Goal: Task Accomplishment & Management: Complete application form

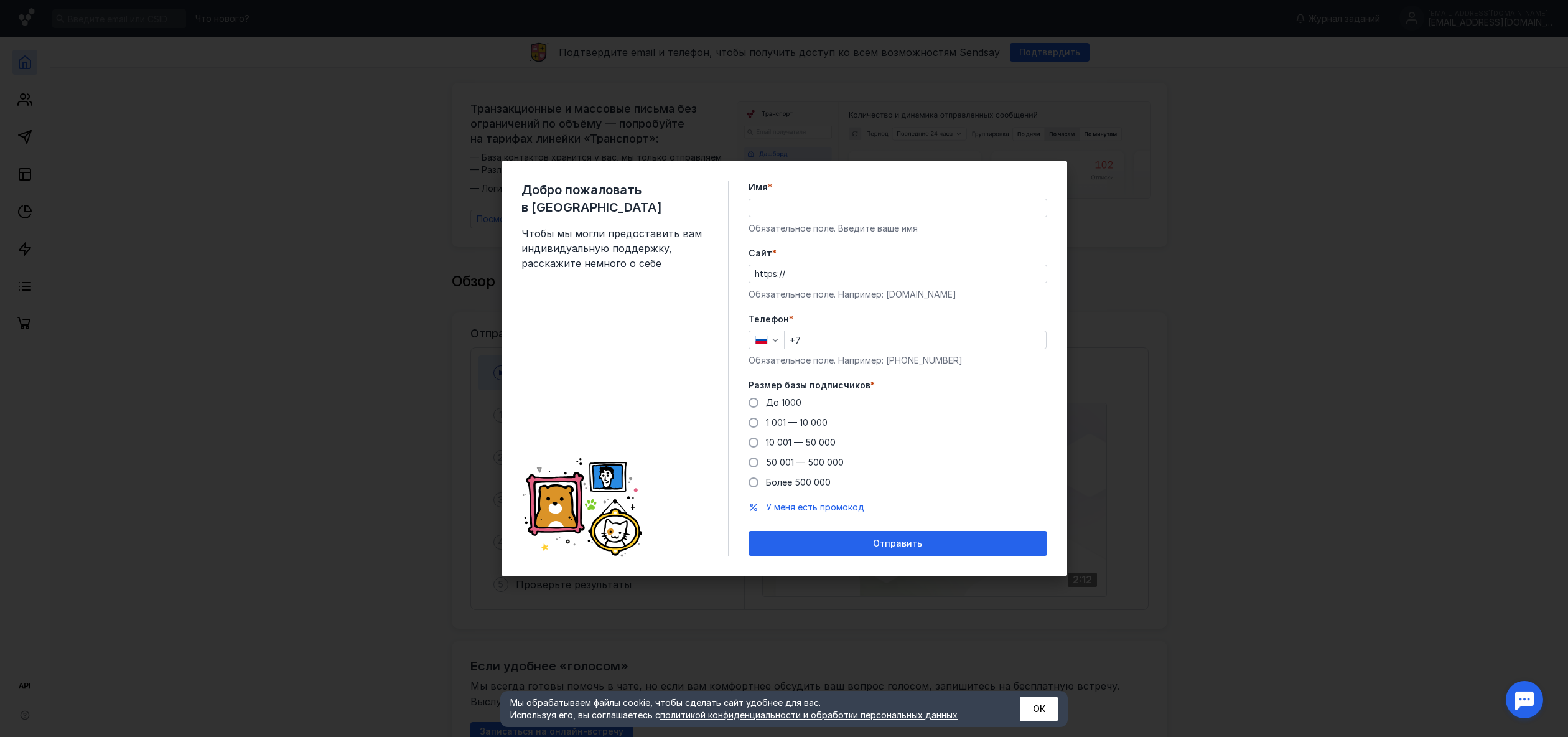
click at [811, 208] on input "Имя *" at bounding box center [898, 207] width 298 height 18
type input "F"
type input "[PERSON_NAME]"
click at [868, 347] on input "+7" at bounding box center [915, 339] width 261 height 18
type input "[PHONE_NUMBER]"
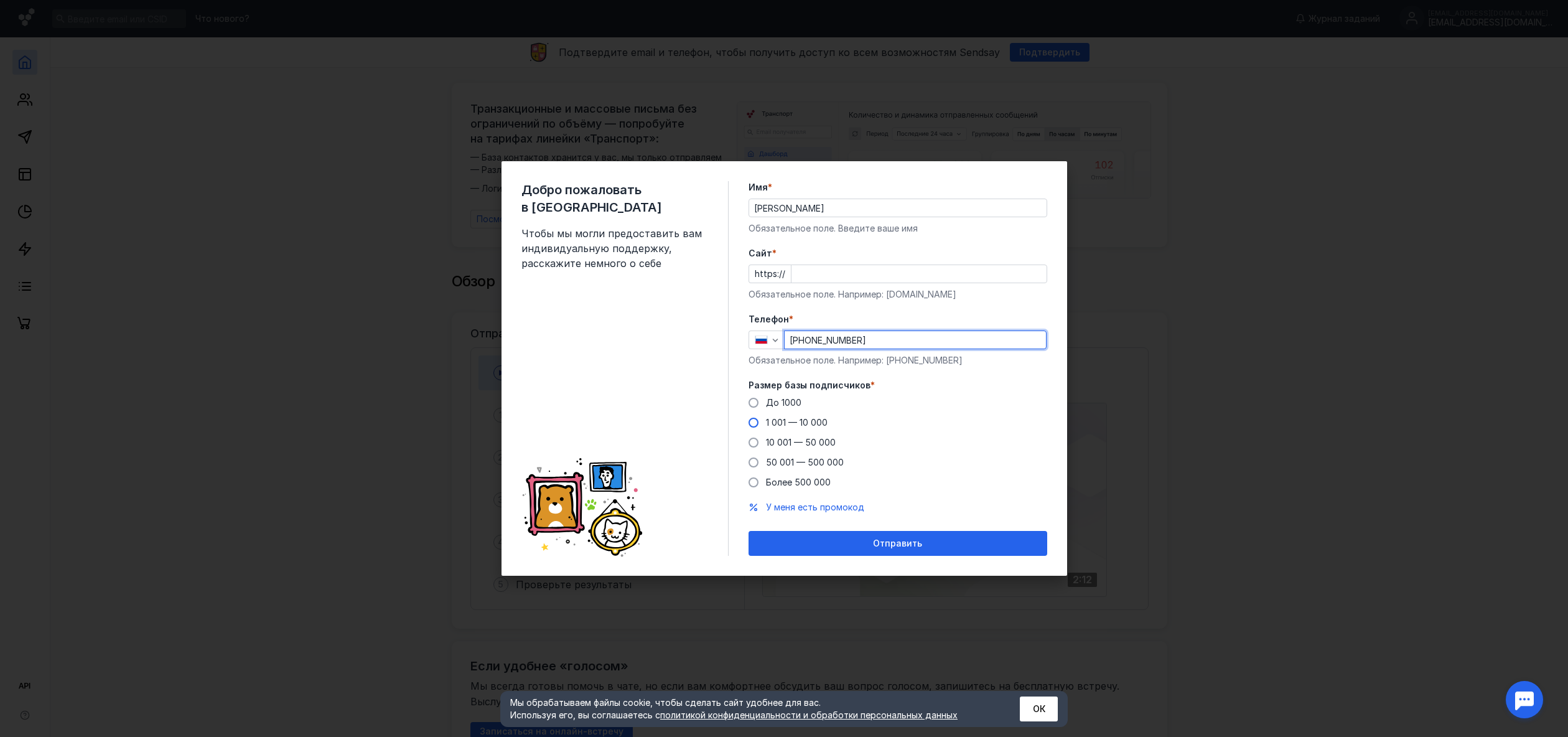
click at [756, 423] on span at bounding box center [754, 423] width 10 height 10
click at [0, 0] on input "1 001 — 10 000" at bounding box center [0, 0] width 0 height 0
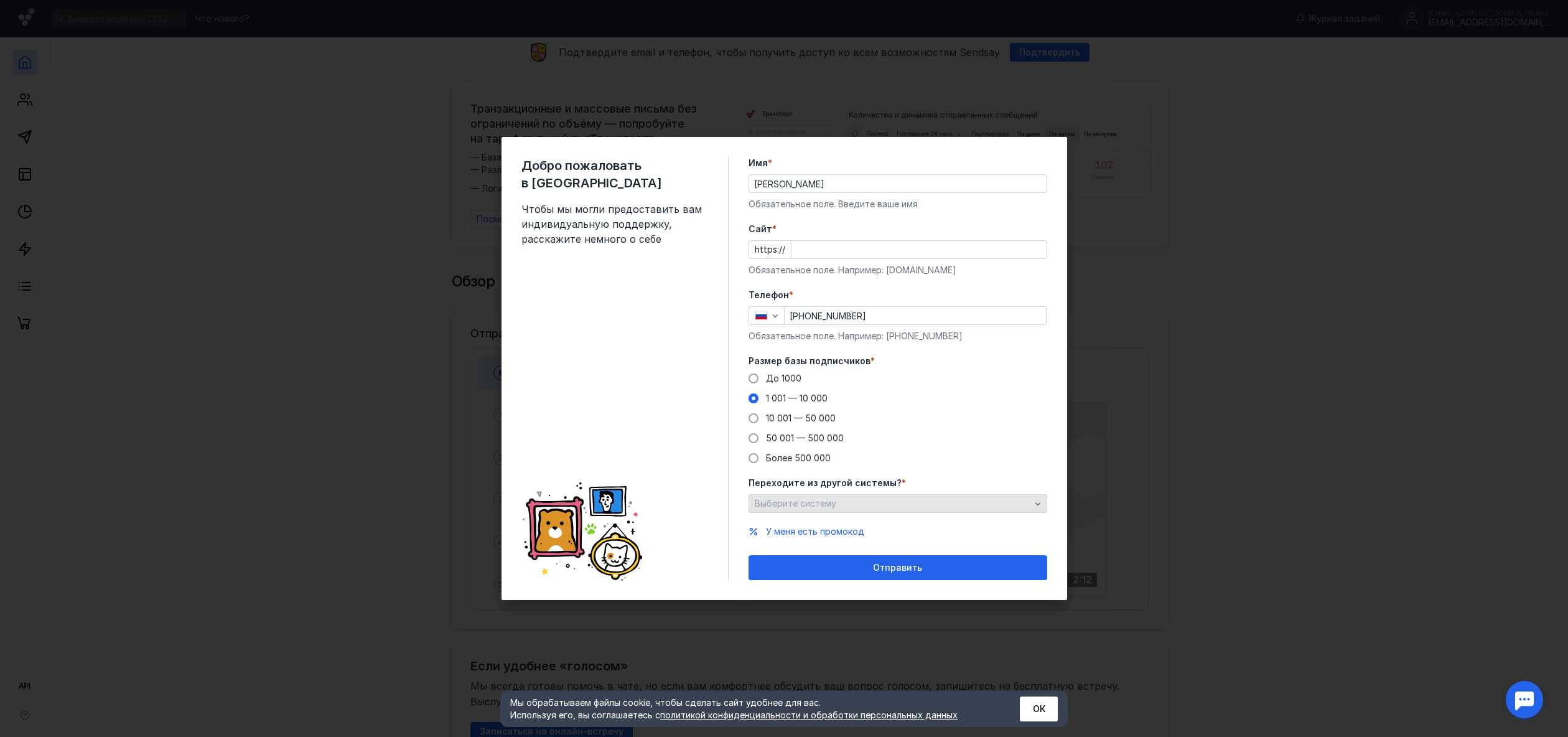
click at [856, 506] on div "Выберите систему" at bounding box center [892, 503] width 282 height 11
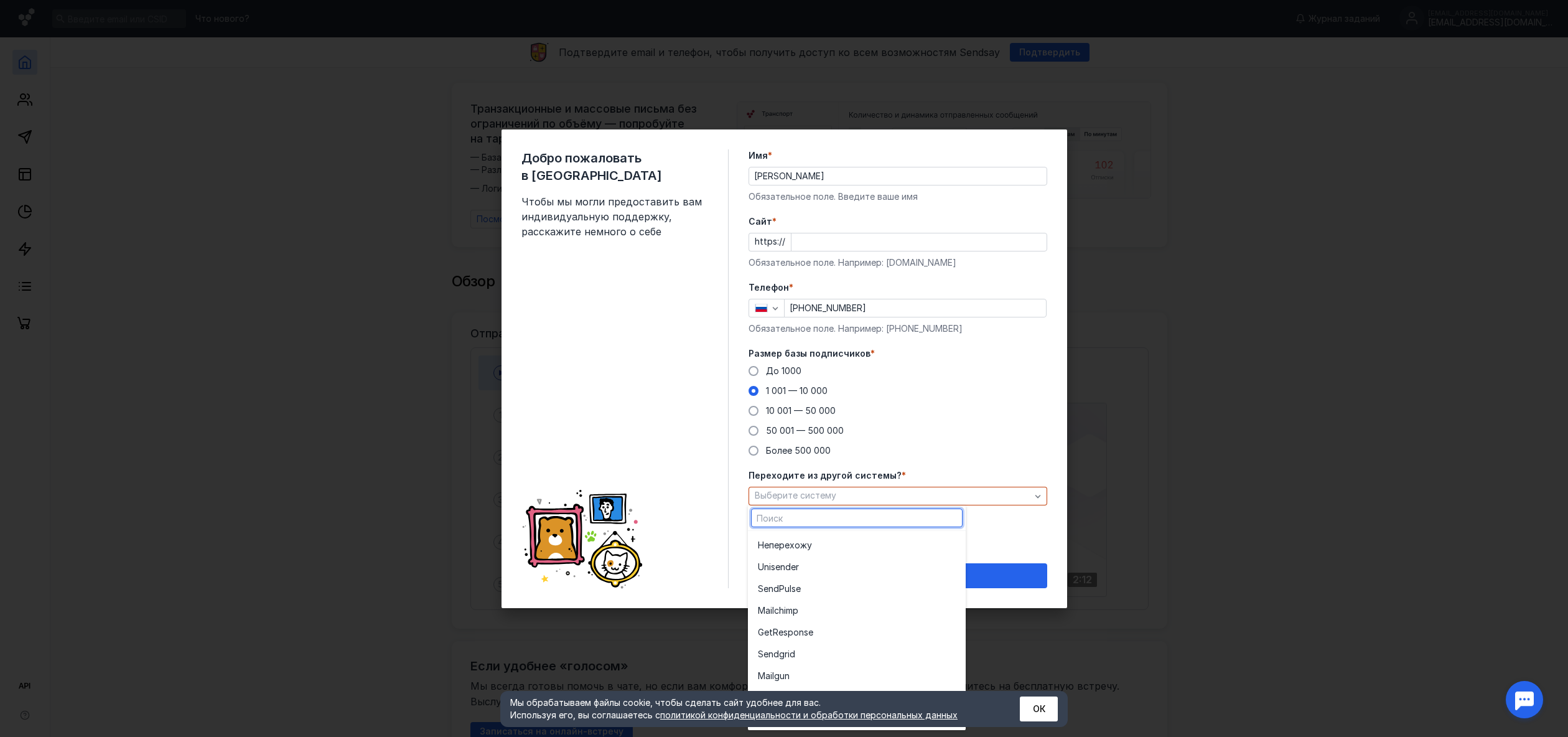
click at [1042, 352] on label "Размер базы подписчиков *" at bounding box center [897, 353] width 299 height 13
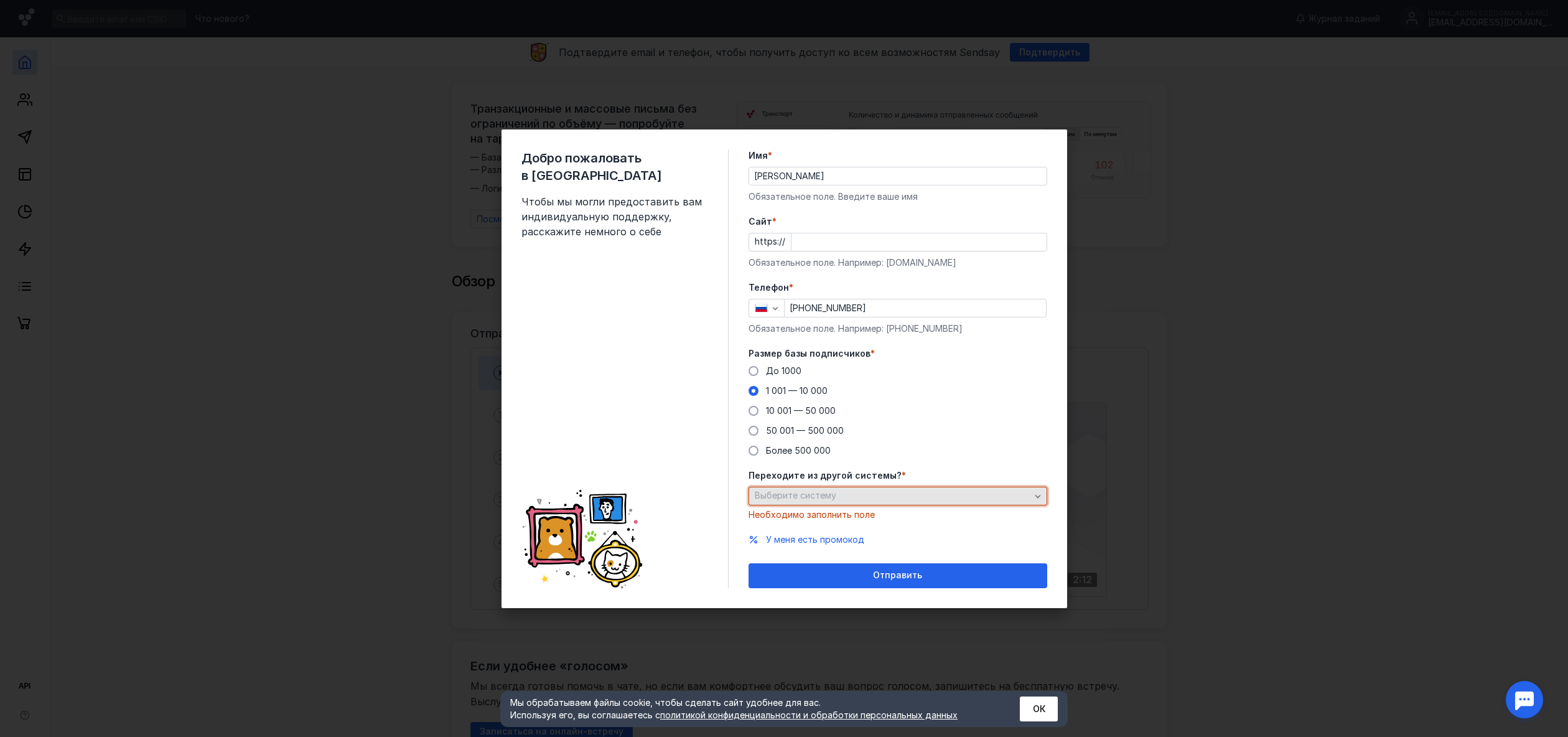
click at [917, 495] on div "Выберите систему" at bounding box center [892, 496] width 282 height 11
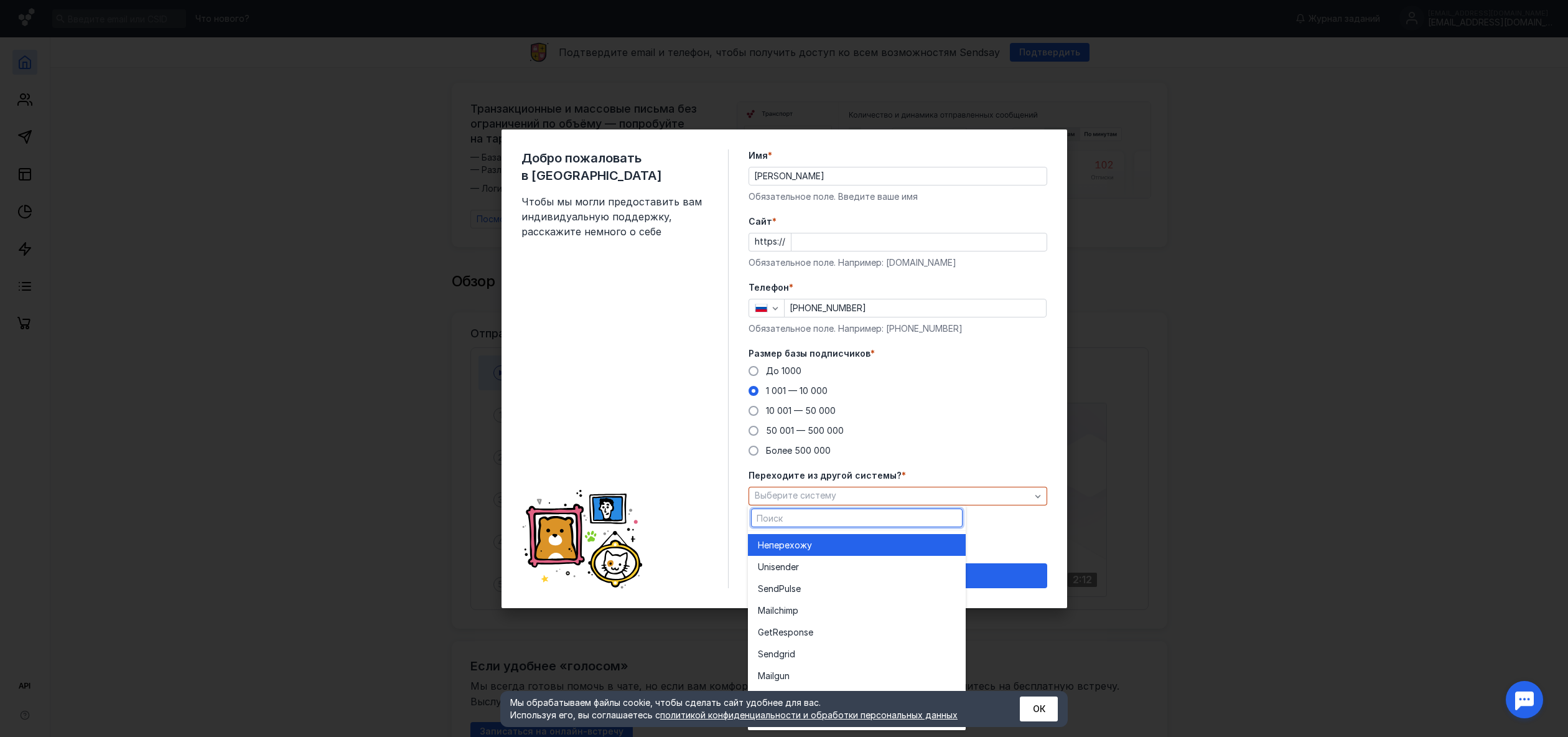
click at [869, 540] on div "Не перехожу" at bounding box center [857, 545] width 198 height 13
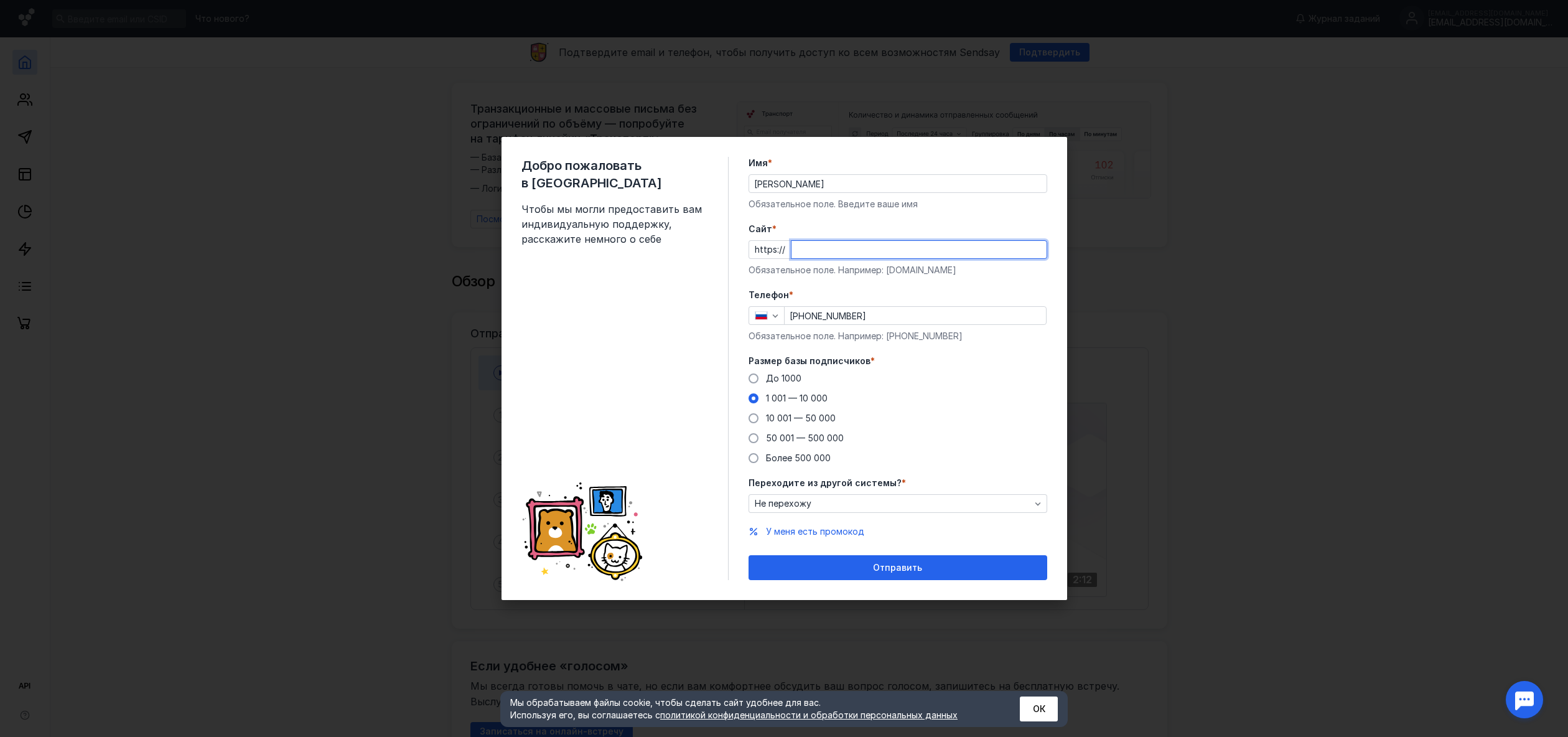
click at [825, 246] on input "Cайт *" at bounding box center [919, 250] width 255 height 18
paste input "[DOMAIN_NAME][URL]"
type input "[DOMAIN_NAME][URL]"
click at [887, 569] on span "Отправить" at bounding box center [897, 568] width 49 height 11
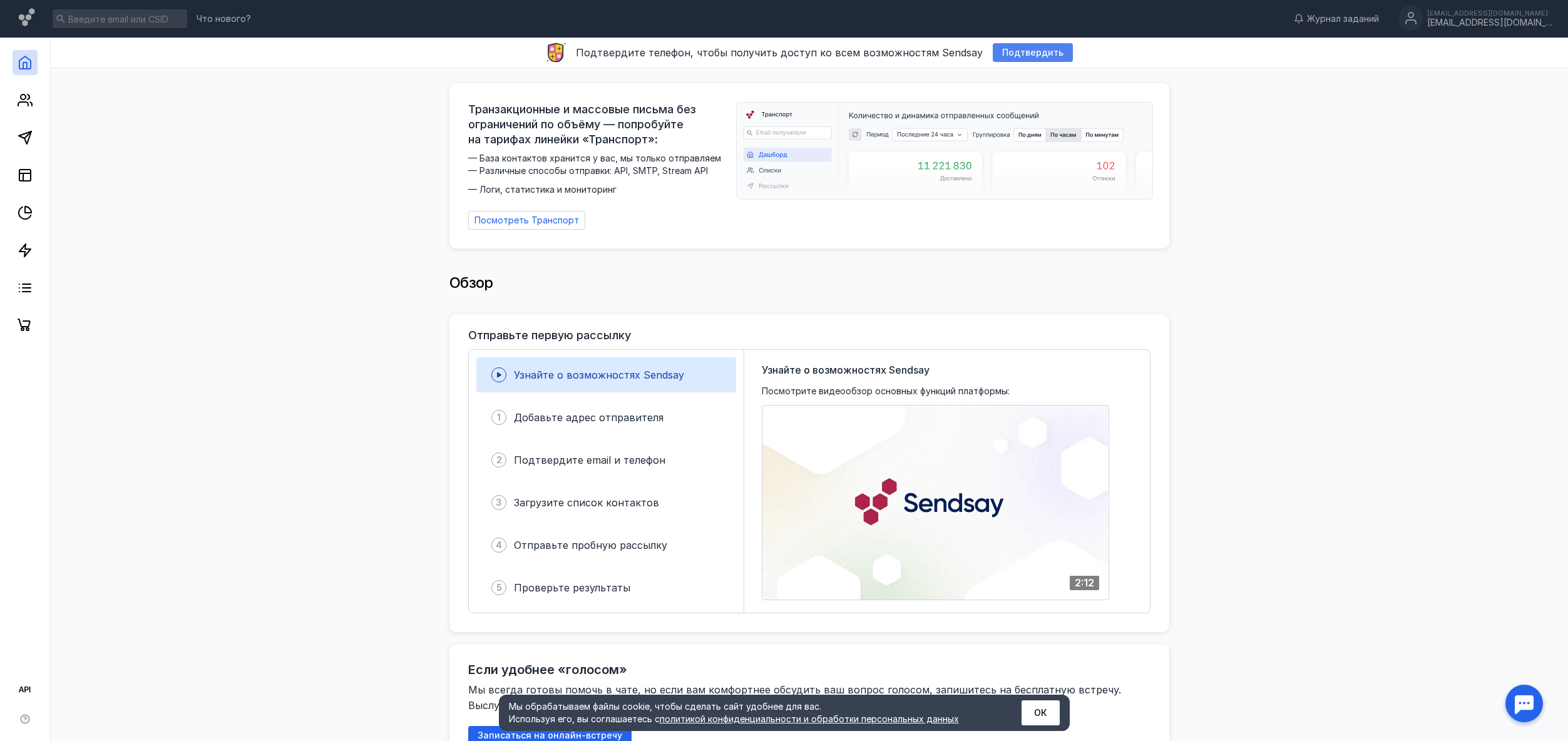
click at [1006, 55] on span "Подтвердить" at bounding box center [1033, 53] width 61 height 11
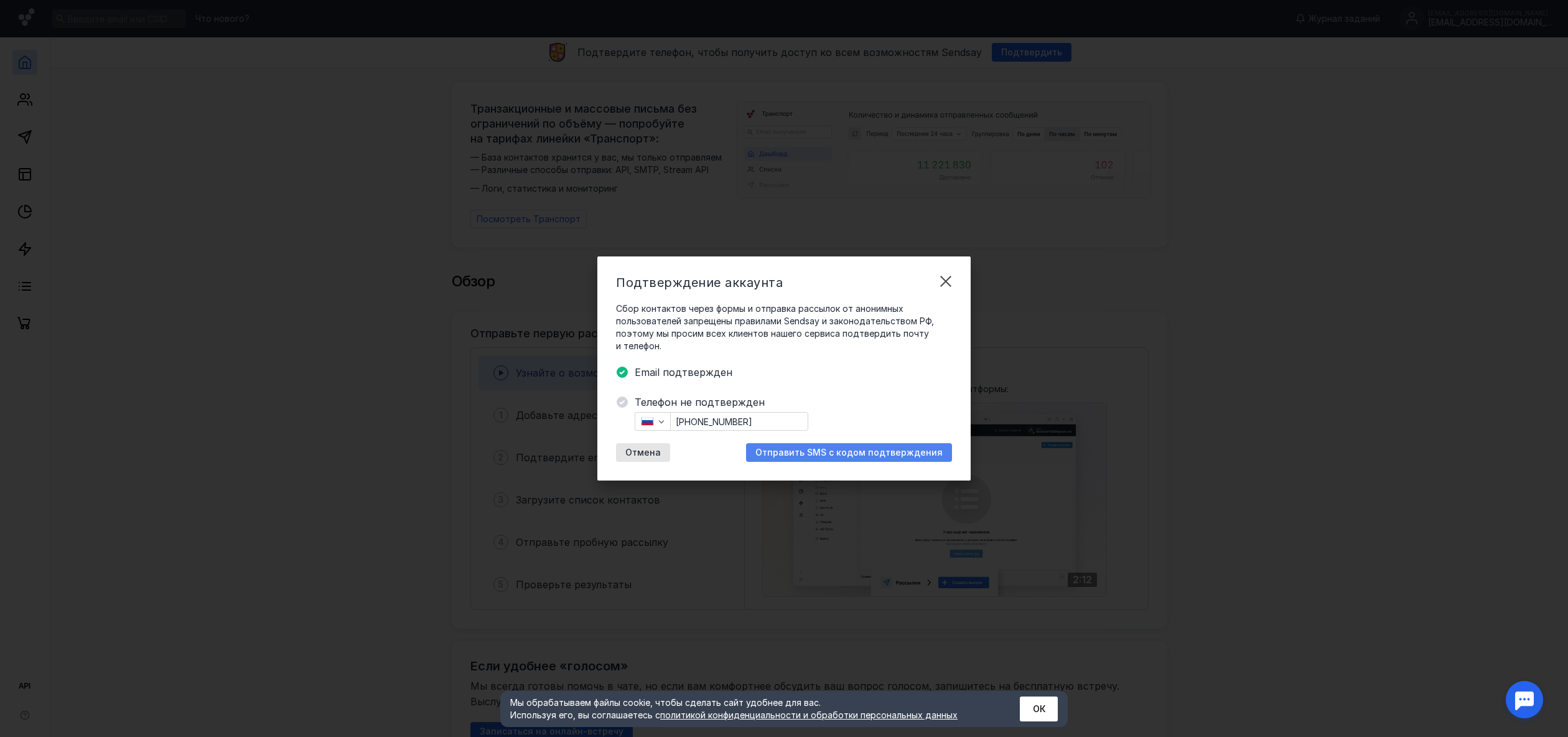
click at [831, 451] on span "Отправить SMS с кодом подтверждения" at bounding box center [848, 453] width 187 height 11
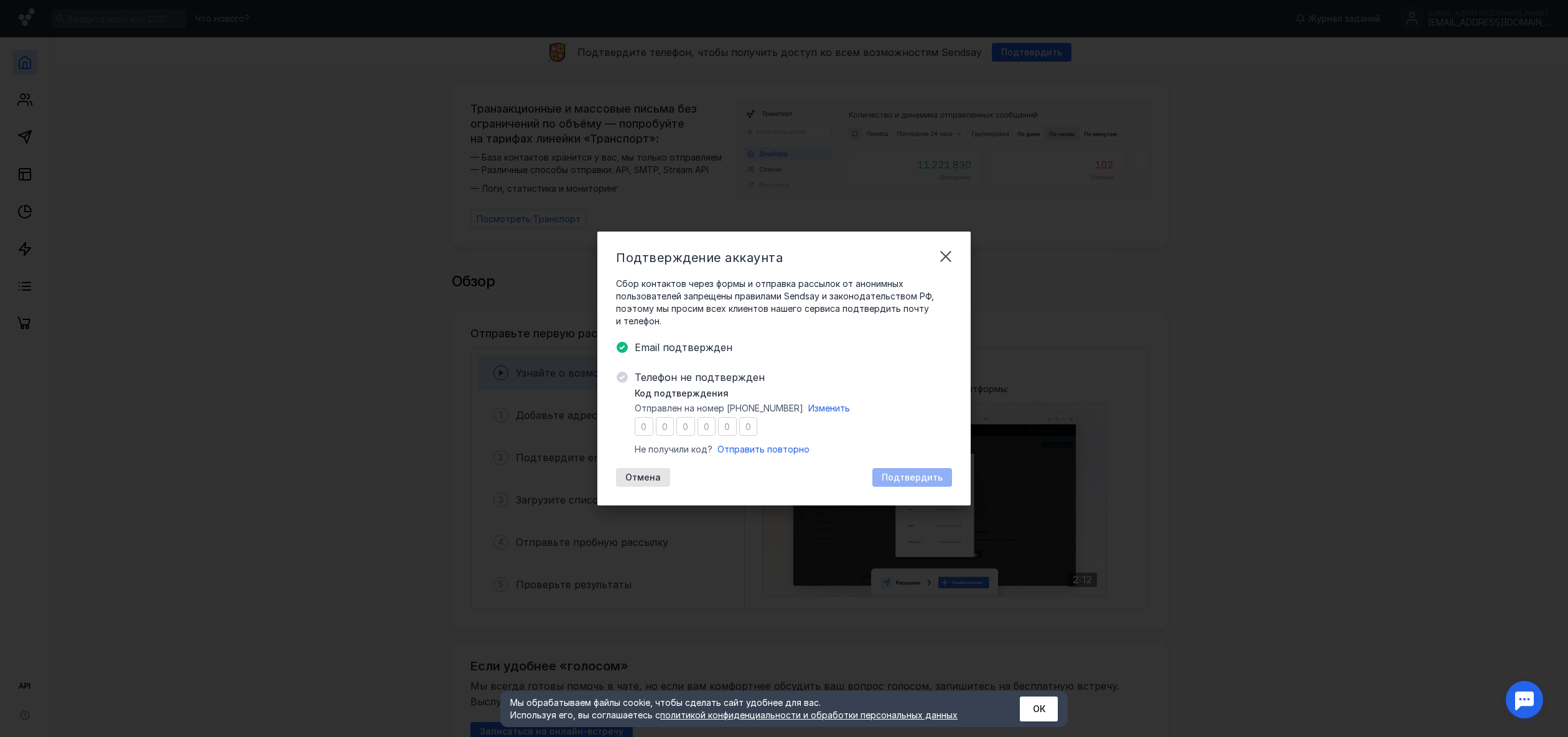
type input "8"
type input "4"
type input "9"
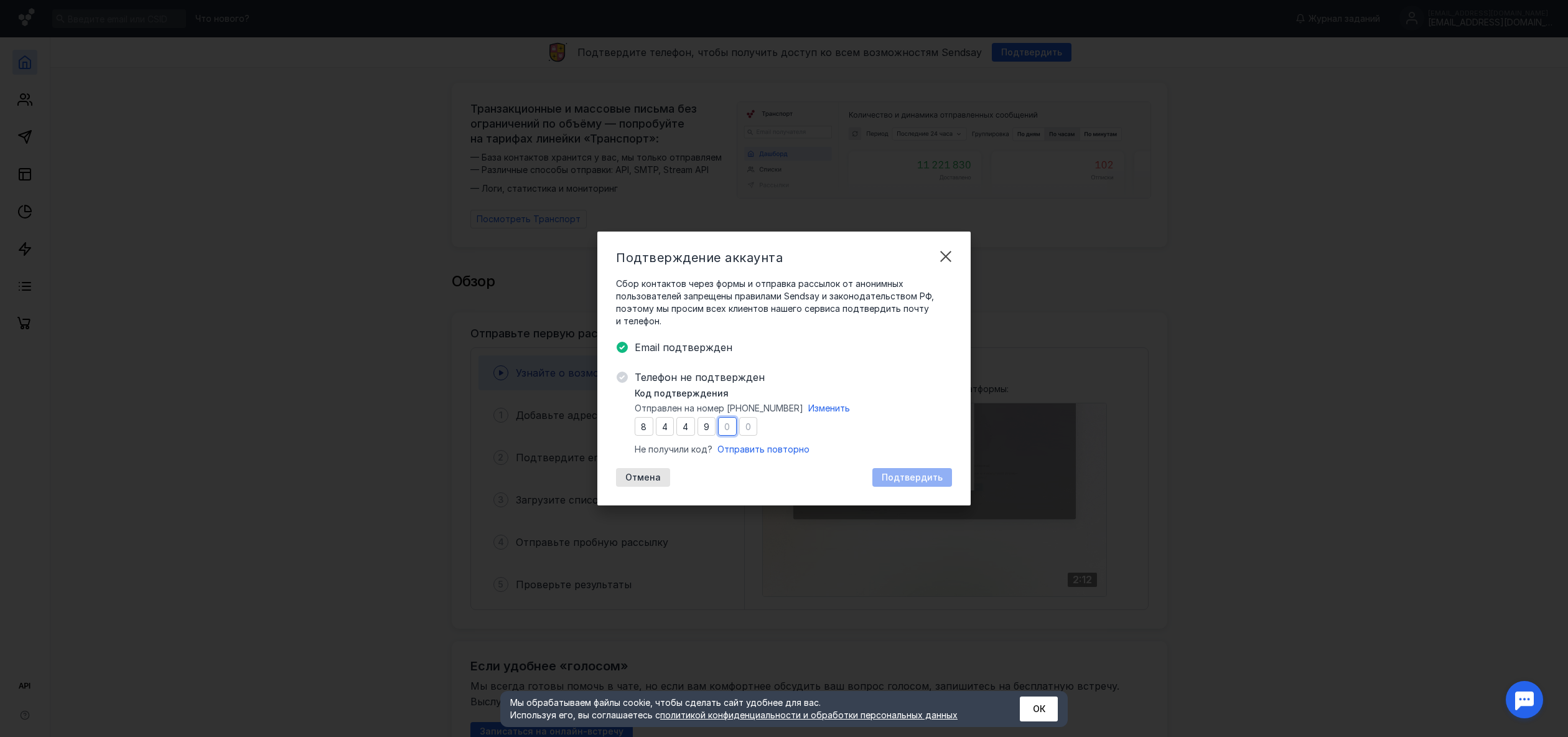
type input "2"
type input "9"
click at [930, 474] on span "Подтвердить" at bounding box center [912, 477] width 61 height 11
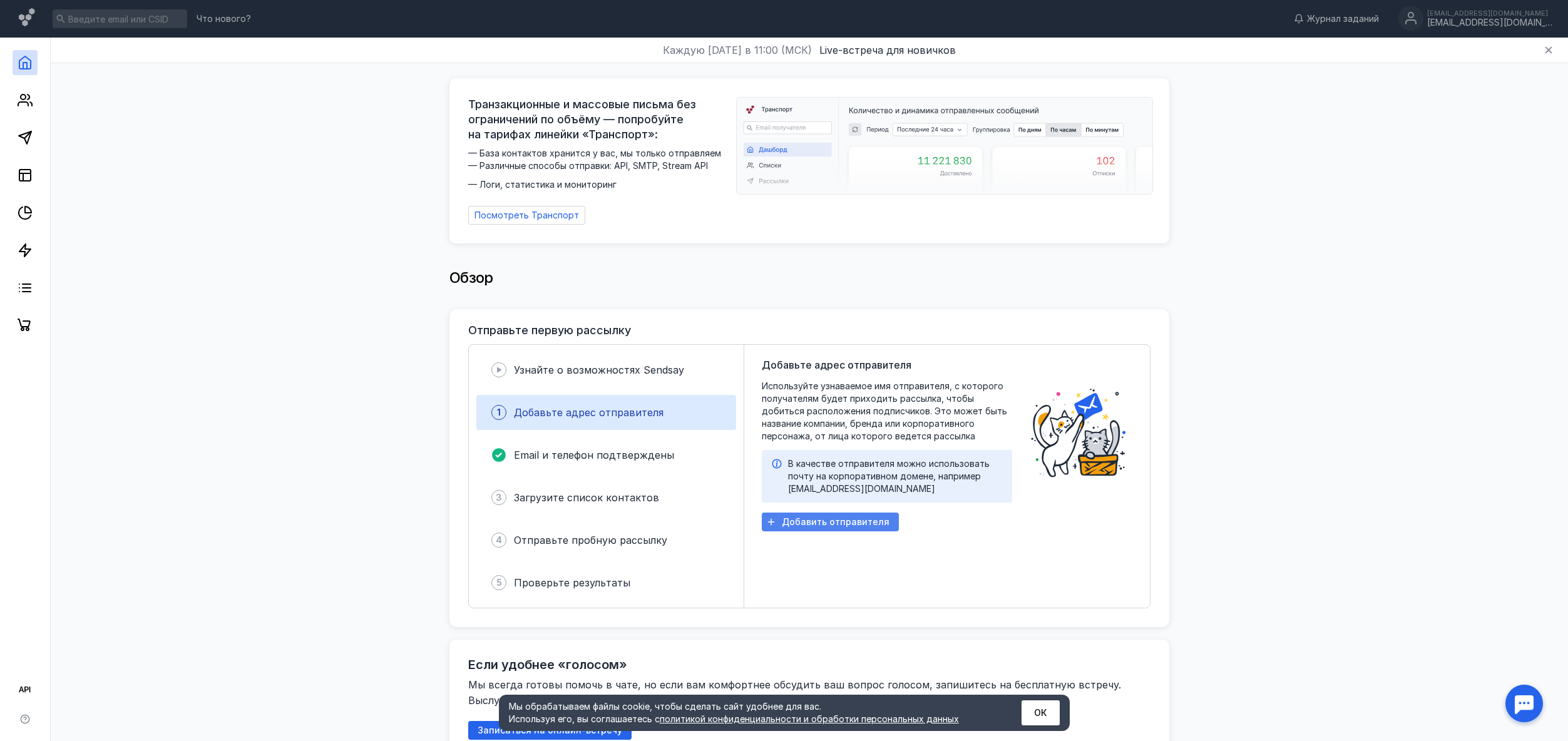
click at [875, 517] on span "Добавить отправителя" at bounding box center [835, 522] width 108 height 11
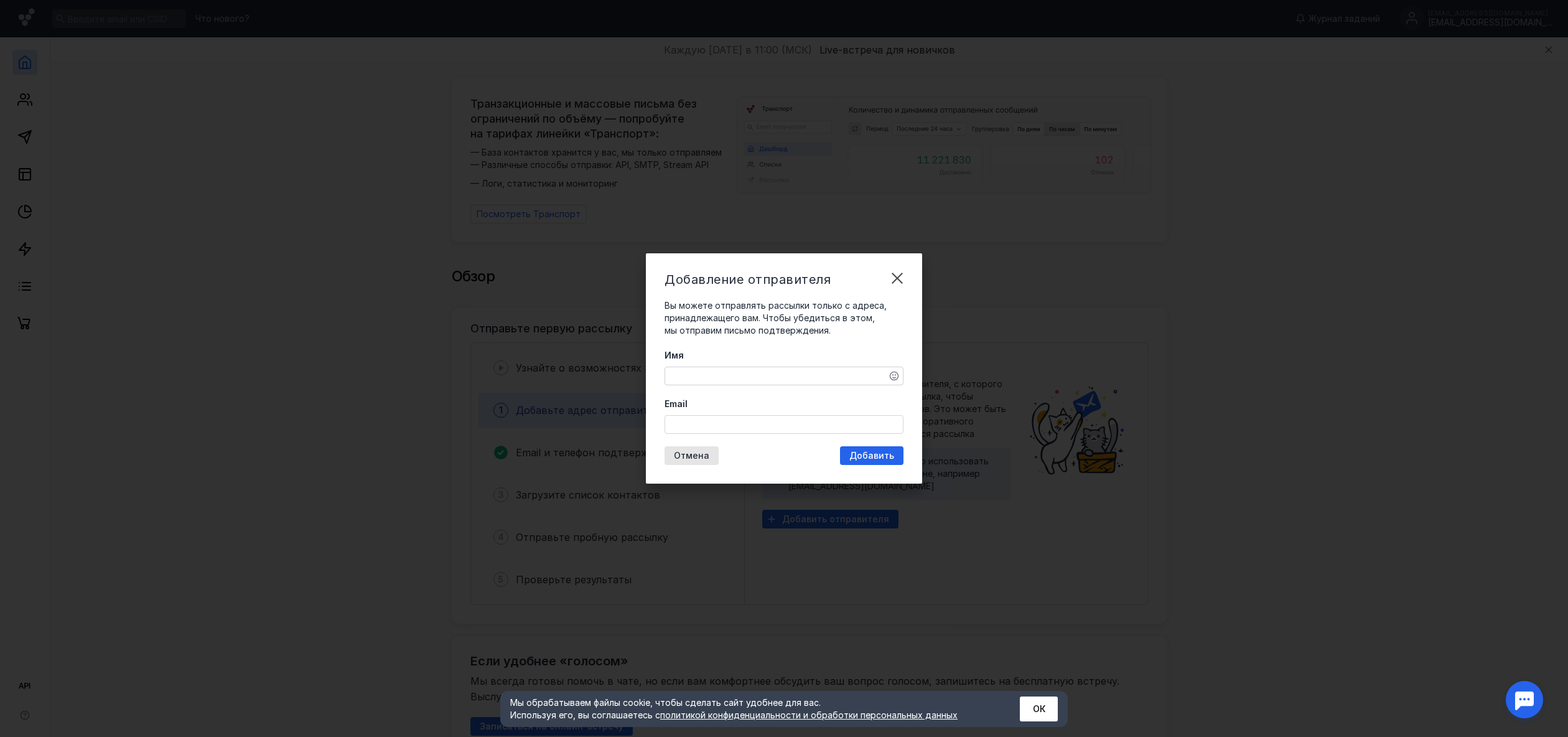
click at [798, 373] on textarea "Имя" at bounding box center [783, 376] width 238 height 18
type textarea "F"
click at [806, 430] on input "Email" at bounding box center [783, 424] width 238 height 18
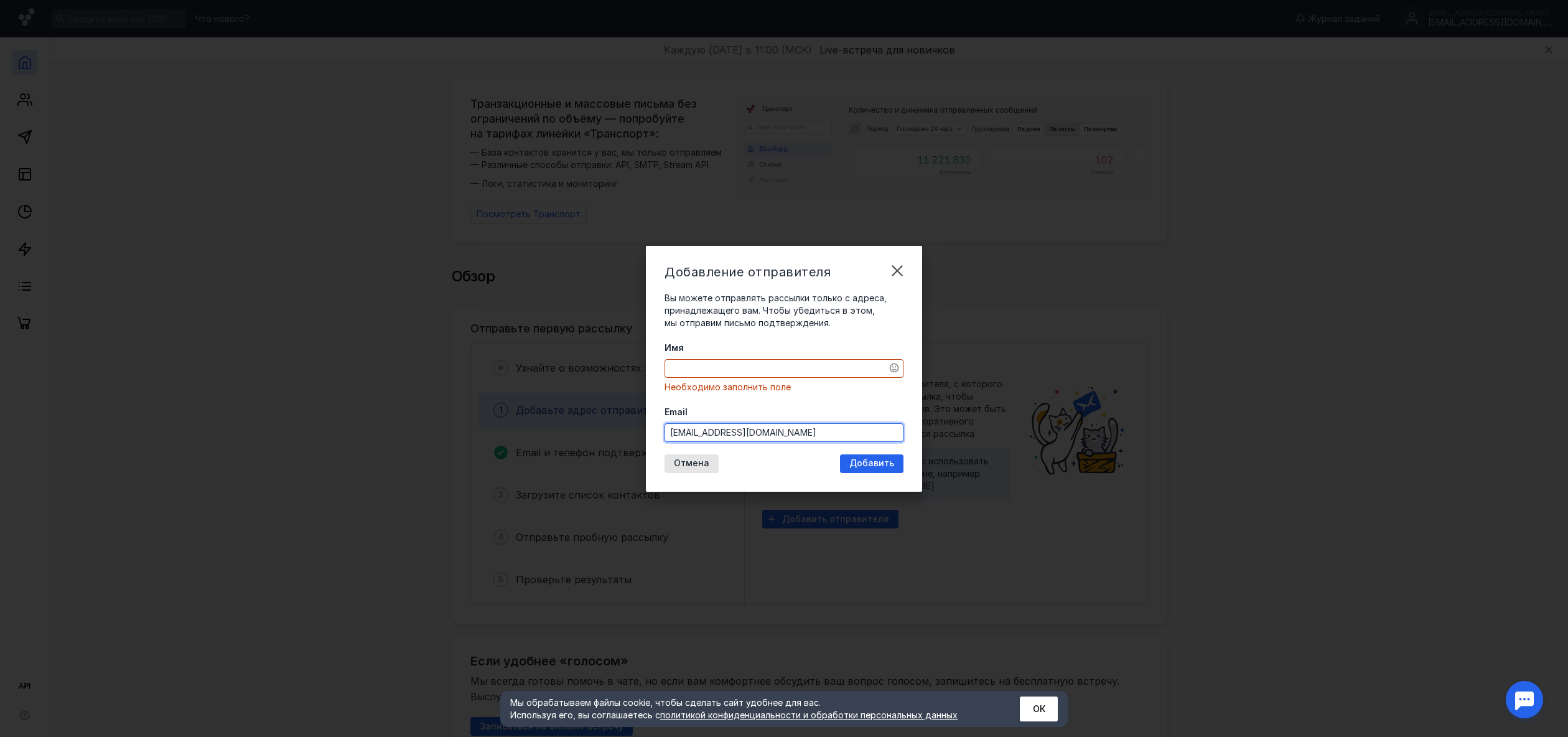
type input "[EMAIL_ADDRESS][DOMAIN_NAME]"
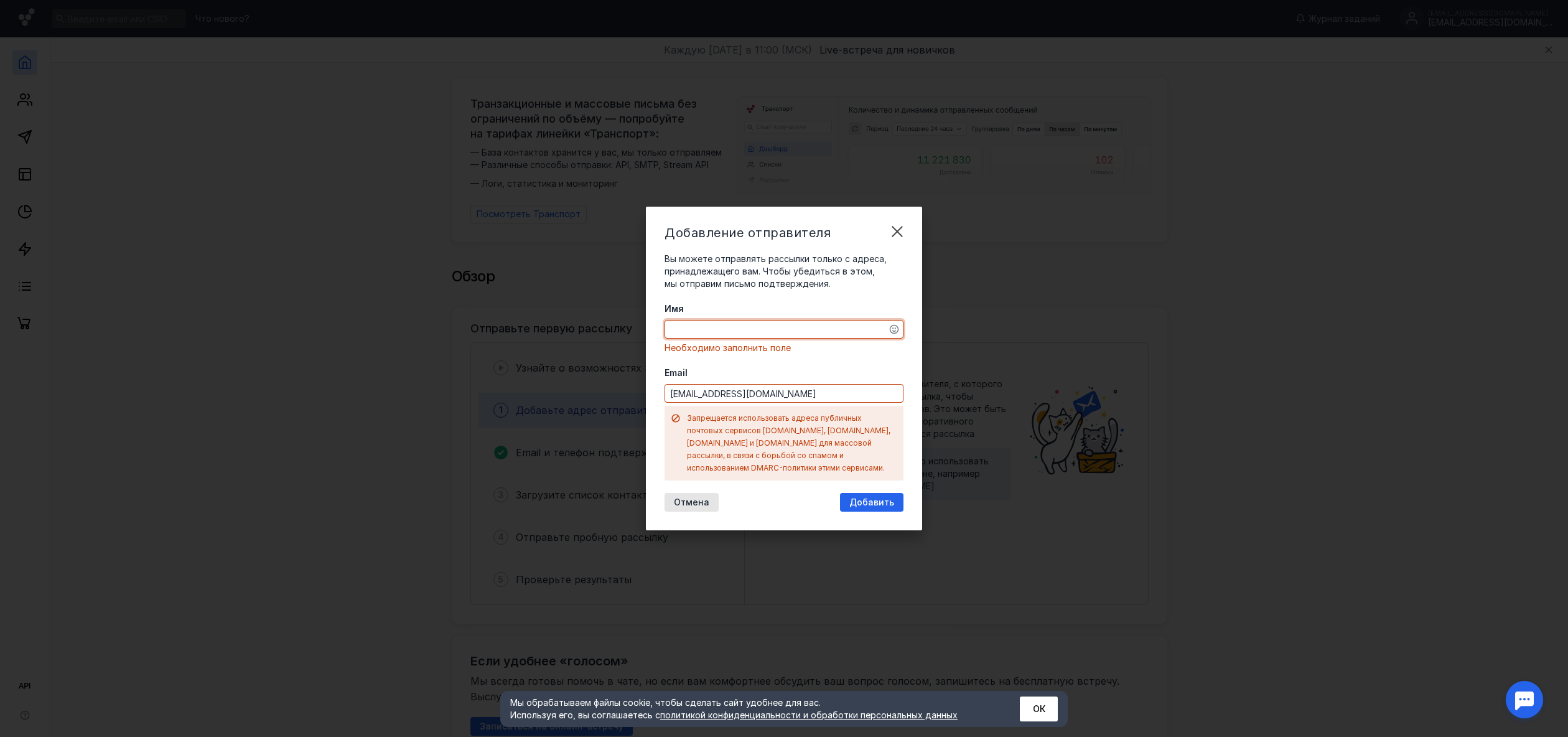
click at [764, 338] on textarea "Имя" at bounding box center [783, 329] width 238 height 18
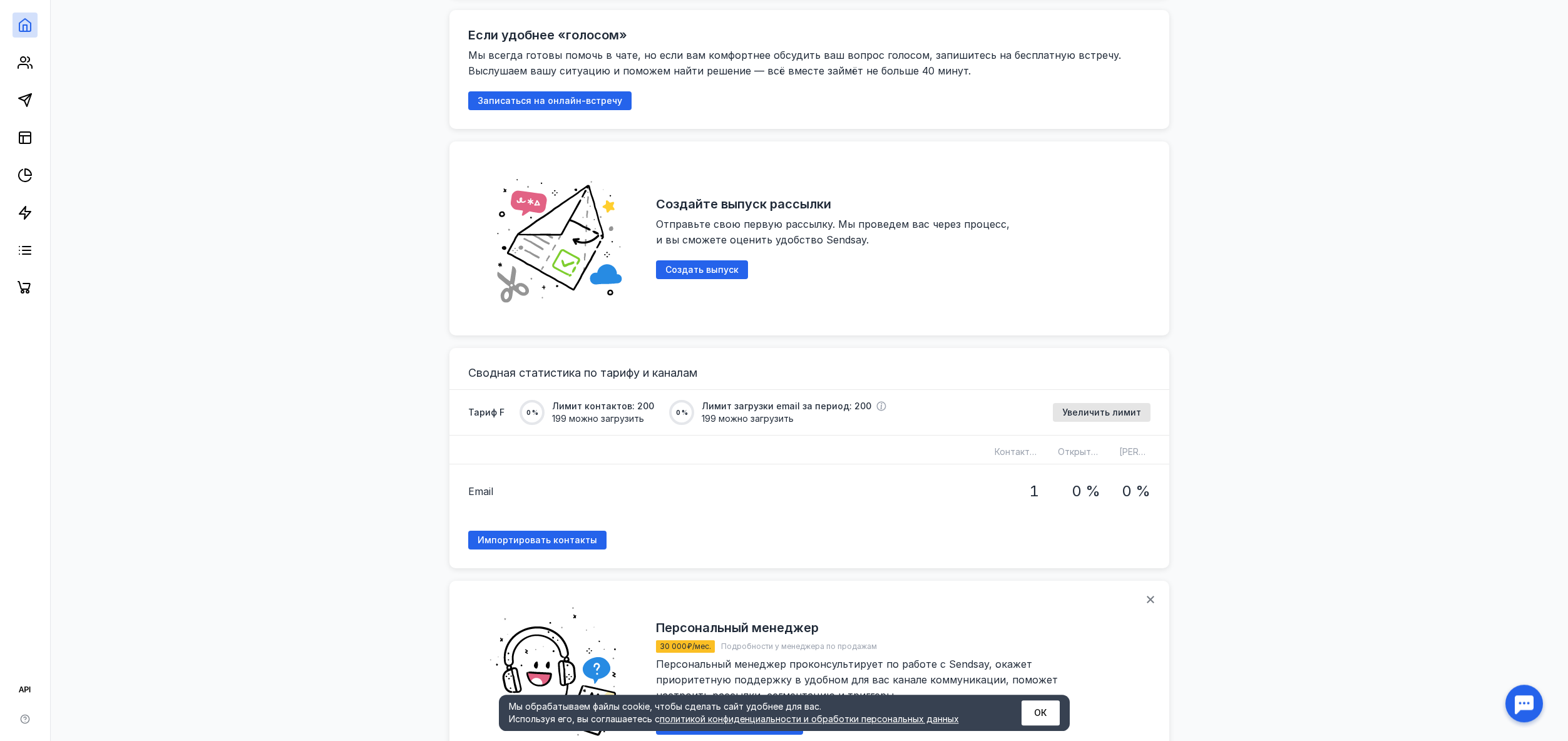
scroll to position [630, 0]
